Goal: Task Accomplishment & Management: Manage account settings

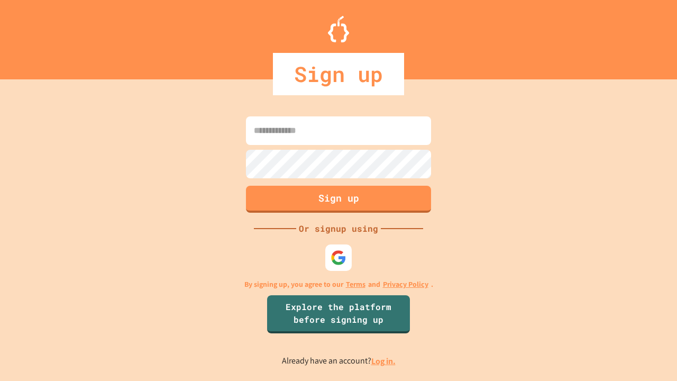
click at [384, 361] on link "Log in." at bounding box center [384, 361] width 24 height 11
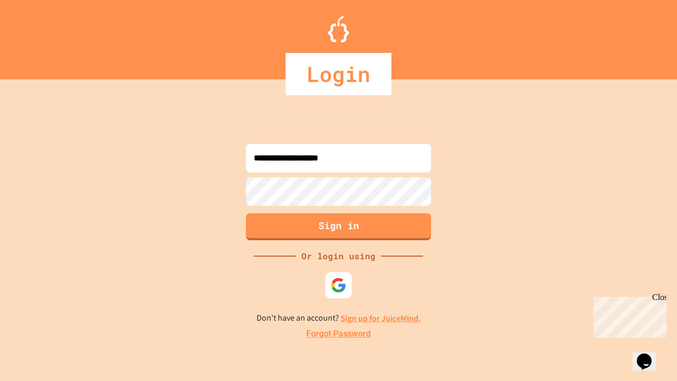
type input "**********"
